Goal: Register for event/course

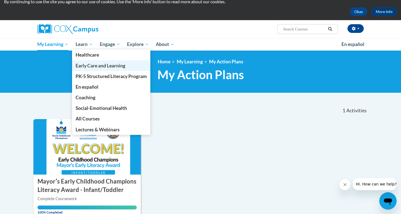
click at [101, 66] on span "Early Care and Learning" at bounding box center [101, 66] width 50 height 6
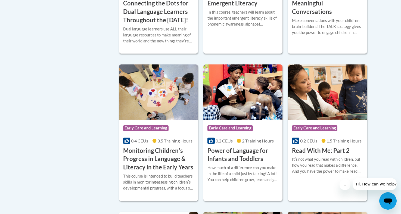
scroll to position [454, 0]
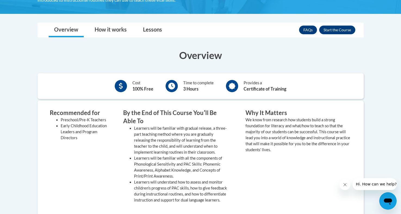
scroll to position [130, 0]
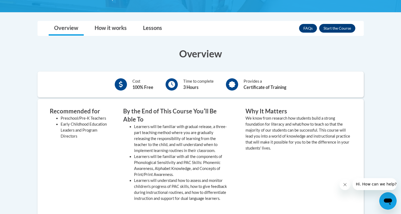
click at [343, 26] on button "Enroll" at bounding box center [337, 28] width 36 height 9
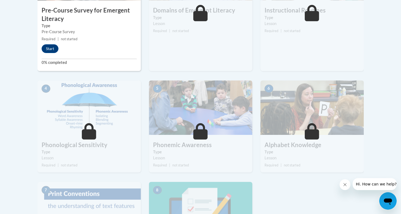
scroll to position [238, 0]
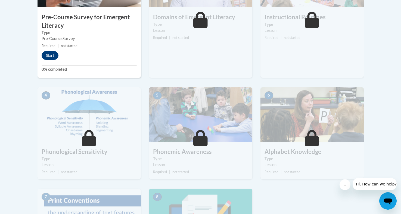
click at [52, 56] on button "Start" at bounding box center [50, 55] width 17 height 9
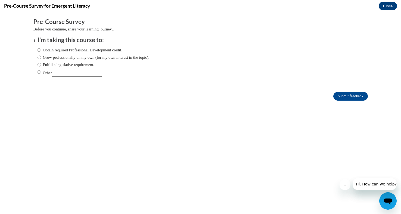
scroll to position [0, 0]
click at [67, 64] on label "Fulfill a legislative requirement." at bounding box center [66, 65] width 57 height 6
click at [41, 64] on input "Fulfill a legislative requirement." at bounding box center [40, 65] width 4 height 6
radio input "true"
click at [351, 95] on input "Submit feedback" at bounding box center [351, 96] width 34 height 9
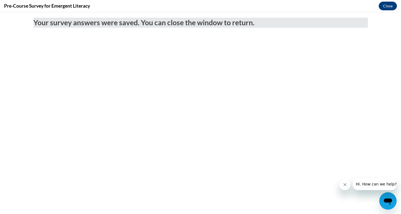
click at [390, 7] on button "Close" at bounding box center [388, 6] width 18 height 9
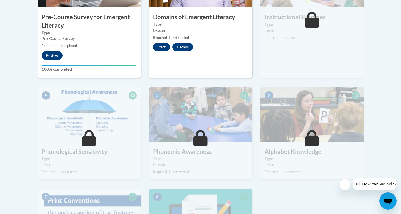
click at [162, 44] on button "Start" at bounding box center [161, 47] width 17 height 9
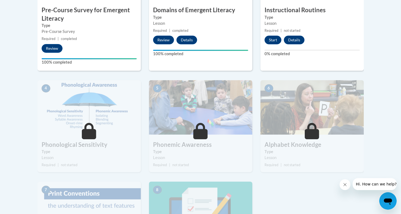
scroll to position [242, 0]
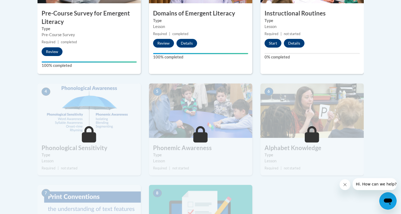
click at [276, 44] on button "Start" at bounding box center [273, 43] width 17 height 9
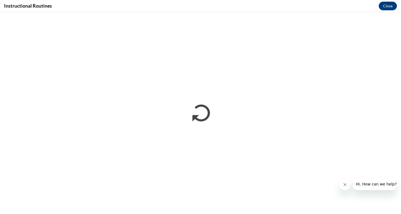
scroll to position [0, 0]
